Goal: Information Seeking & Learning: Learn about a topic

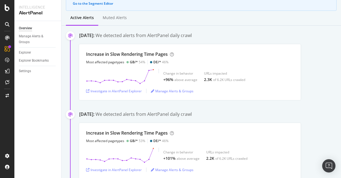
scroll to position [67, 0]
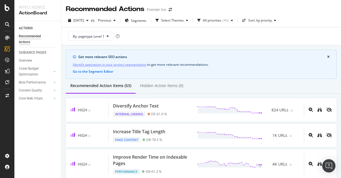
click at [228, 108] on polygon at bounding box center [228, 110] width 61 height 7
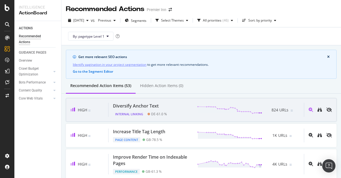
click at [150, 107] on div "Diversify Anchor Text" at bounding box center [136, 106] width 46 height 6
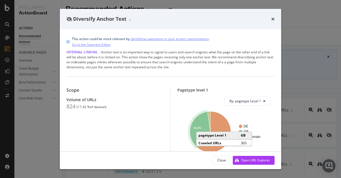
drag, startPoint x: 193, startPoint y: 119, endPoint x: 196, endPoint y: 127, distance: 7.6
click at [196, 127] on text "36.8%" at bounding box center [197, 128] width 8 height 3
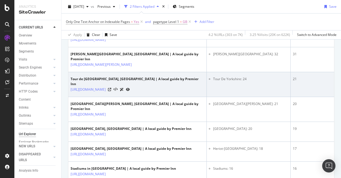
click at [293, 82] on div "21" at bounding box center [322, 79] width 58 height 5
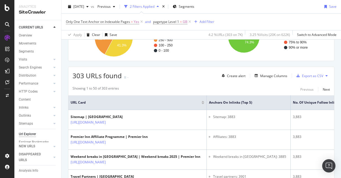
scroll to position [67, 0]
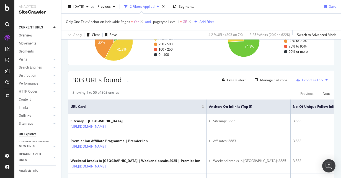
click at [278, 76] on div "Create alert Manage Columns Export as CSV" at bounding box center [274, 79] width 110 height 9
click at [275, 78] on div "Manage Columns" at bounding box center [273, 80] width 27 height 5
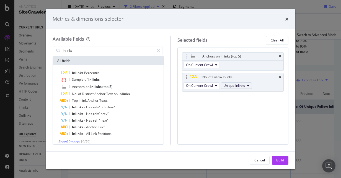
type input "inlinks"
click at [129, 79] on div "Sample of Inlinks" at bounding box center [112, 79] width 102 height 7
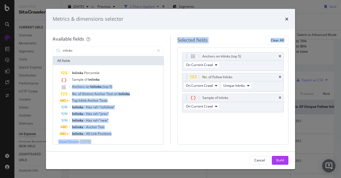
drag, startPoint x: 121, startPoint y: 79, endPoint x: 238, endPoint y: 121, distance: 124.7
click at [238, 121] on div "Available fields inlinks All fields Inlinks Percentile Sample of Inlinks Anchor…" at bounding box center [171, 90] width 236 height 109
click at [238, 121] on div "Anchors on Inlinks (top 5) On Current Crawl No. of Follow Inlinks On Current Cr…" at bounding box center [233, 88] width 102 height 72
click at [251, 158] on button "Cancel" at bounding box center [259, 160] width 20 height 9
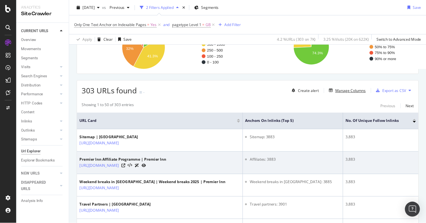
scroll to position [67, 0]
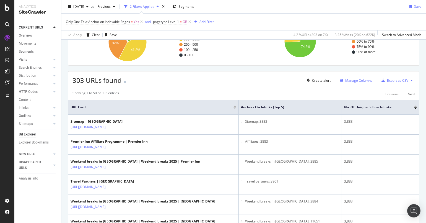
click at [340, 82] on div "Manage Columns" at bounding box center [358, 80] width 27 height 5
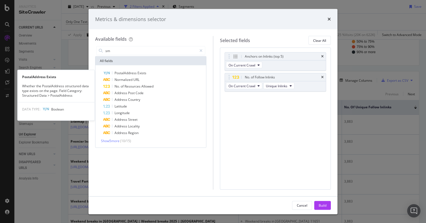
type input "s"
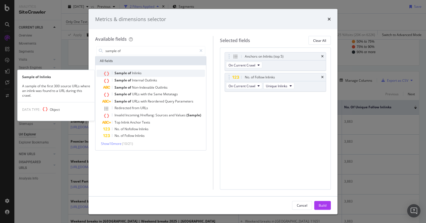
type input "sample of"
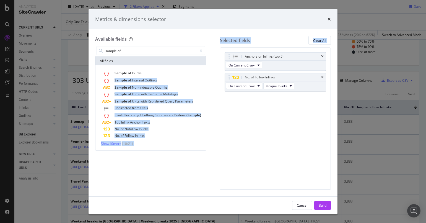
drag, startPoint x: 179, startPoint y: 73, endPoint x: 268, endPoint y: 103, distance: 93.5
click at [268, 103] on div "Available fields sample of All fields Sample of Inlinks Sample of Internal Outl…" at bounding box center [213, 112] width 236 height 153
drag, startPoint x: 268, startPoint y: 103, endPoint x: 271, endPoint y: 112, distance: 10.1
click at [271, 112] on div "Anchors on Inlinks (top 5) On Current Crawl No. of Follow Inlinks On Current Cr…" at bounding box center [275, 119] width 111 height 142
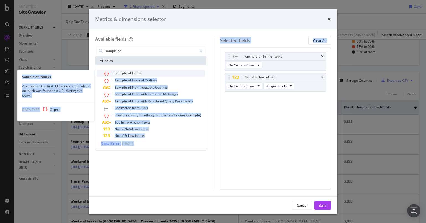
click at [166, 76] on div "Sample of Inlinks" at bounding box center [154, 73] width 102 height 7
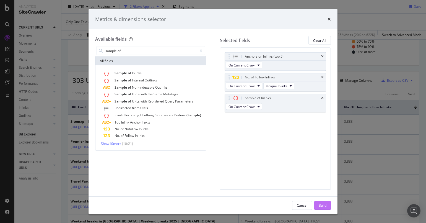
click at [324, 178] on div "Build" at bounding box center [323, 204] width 8 height 5
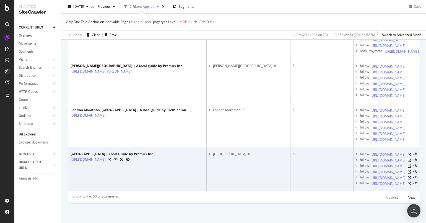
scroll to position [33816, 0]
